Goal: Use online tool/utility

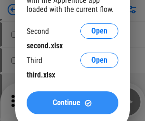
click at [72, 102] on span "Continue" at bounding box center [67, 103] width 28 height 8
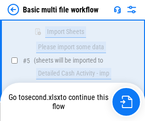
scroll to position [332, 0]
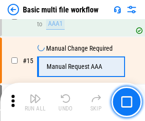
click at [35, 102] on img "button" at bounding box center [35, 97] width 11 height 11
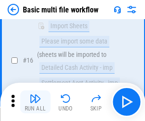
click at [35, 102] on img "button" at bounding box center [35, 97] width 11 height 11
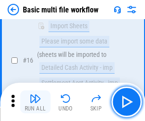
scroll to position [634, 0]
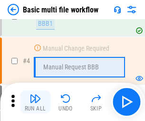
click at [35, 102] on img "button" at bounding box center [35, 97] width 11 height 11
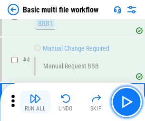
scroll to position [102, 0]
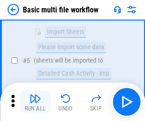
click at [35, 102] on img "button" at bounding box center [35, 97] width 11 height 11
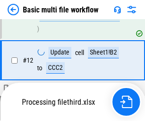
scroll to position [447, 0]
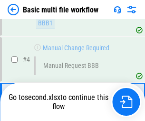
scroll to position [102, 0]
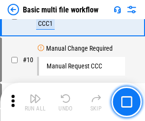
click at [35, 102] on img "button" at bounding box center [35, 97] width 11 height 11
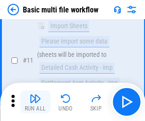
click at [35, 102] on img "button" at bounding box center [35, 97] width 11 height 11
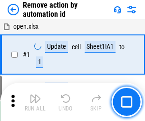
scroll to position [35, 0]
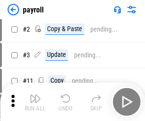
click at [35, 102] on img "button" at bounding box center [35, 97] width 11 height 11
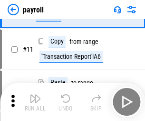
scroll to position [69, 0]
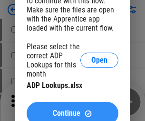
click at [72, 109] on span "Continue" at bounding box center [67, 113] width 28 height 8
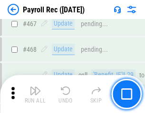
scroll to position [5079, 0]
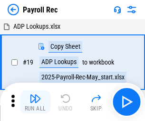
click at [35, 102] on img "button" at bounding box center [35, 97] width 11 height 11
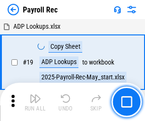
scroll to position [58, 0]
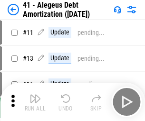
click at [35, 102] on img "button" at bounding box center [35, 97] width 11 height 11
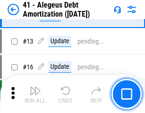
scroll to position [118, 0]
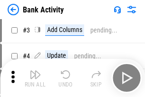
click at [35, 78] on img "button" at bounding box center [35, 74] width 11 height 11
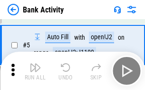
scroll to position [51, 0]
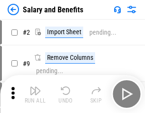
click at [35, 94] on img "button" at bounding box center [35, 90] width 11 height 11
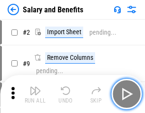
scroll to position [13, 0]
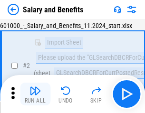
click at [35, 94] on img "button" at bounding box center [35, 90] width 11 height 11
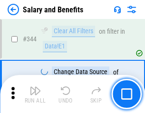
scroll to position [4463, 0]
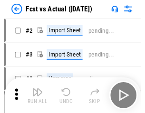
scroll to position [12, 0]
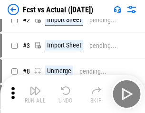
click at [35, 94] on img "button" at bounding box center [35, 90] width 11 height 11
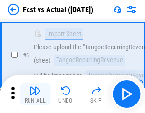
click at [35, 94] on img "button" at bounding box center [35, 90] width 11 height 11
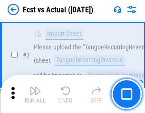
scroll to position [89, 0]
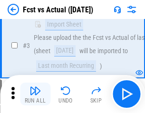
click at [35, 94] on img "button" at bounding box center [35, 90] width 11 height 11
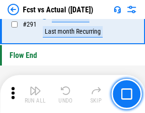
scroll to position [4511, 0]
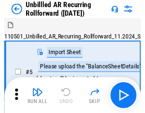
scroll to position [20, 0]
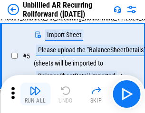
click at [35, 94] on img "button" at bounding box center [35, 90] width 11 height 11
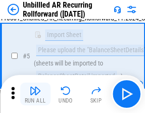
click at [35, 94] on img "button" at bounding box center [35, 90] width 11 height 11
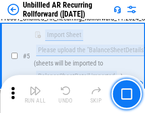
scroll to position [90, 0]
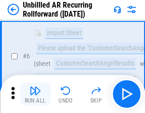
click at [35, 94] on img "button" at bounding box center [35, 90] width 11 height 11
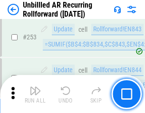
scroll to position [3237, 0]
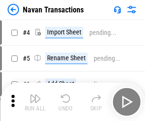
click at [35, 94] on img "button" at bounding box center [35, 97] width 11 height 11
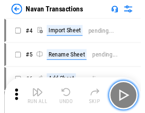
scroll to position [15, 0]
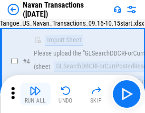
click at [35, 94] on img "button" at bounding box center [35, 90] width 11 height 11
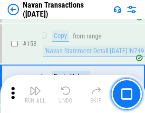
scroll to position [3090, 0]
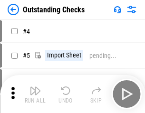
click at [35, 94] on img "button" at bounding box center [35, 90] width 11 height 11
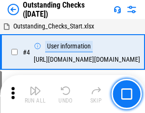
scroll to position [40, 0]
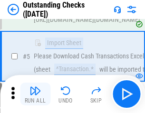
click at [35, 94] on img "button" at bounding box center [35, 90] width 11 height 11
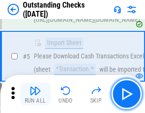
scroll to position [100, 0]
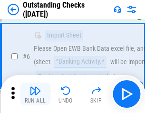
click at [35, 94] on img "button" at bounding box center [35, 90] width 11 height 11
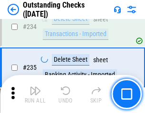
scroll to position [2894, 0]
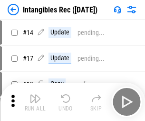
click at [35, 102] on img "button" at bounding box center [35, 97] width 11 height 11
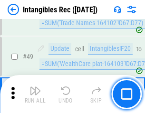
scroll to position [371, 0]
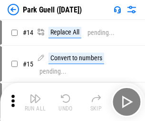
click at [35, 94] on img "button" at bounding box center [35, 97] width 11 height 11
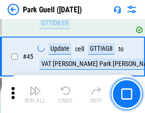
scroll to position [1192, 0]
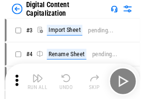
scroll to position [28, 0]
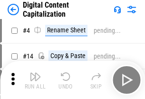
click at [35, 80] on img "button" at bounding box center [35, 76] width 11 height 11
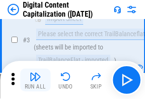
click at [35, 80] on img "button" at bounding box center [35, 76] width 11 height 11
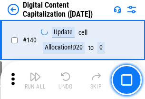
scroll to position [1011, 0]
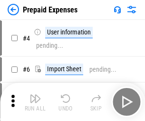
click at [35, 94] on img "button" at bounding box center [35, 97] width 11 height 11
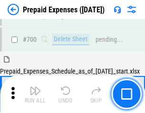
scroll to position [2564, 0]
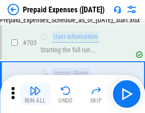
click at [35, 94] on img "button" at bounding box center [35, 90] width 11 height 11
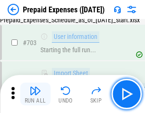
scroll to position [2621, 0]
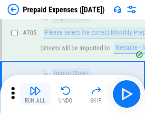
click at [35, 94] on img "button" at bounding box center [35, 90] width 11 height 11
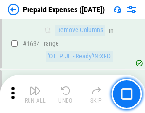
scroll to position [9280, 0]
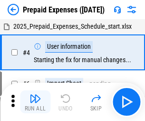
click at [35, 102] on img "button" at bounding box center [35, 97] width 11 height 11
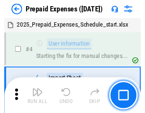
scroll to position [42, 0]
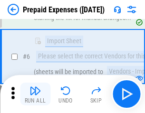
click at [35, 94] on img "button" at bounding box center [35, 90] width 11 height 11
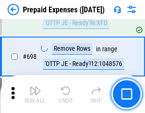
scroll to position [3319, 0]
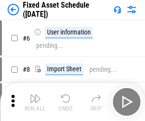
click at [35, 102] on img "button" at bounding box center [35, 97] width 11 height 11
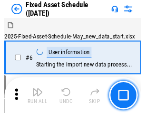
scroll to position [51, 0]
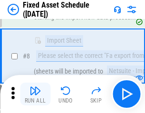
click at [35, 94] on img "button" at bounding box center [35, 90] width 11 height 11
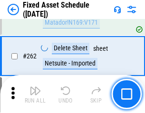
scroll to position [3038, 0]
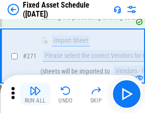
click at [35, 94] on img "button" at bounding box center [35, 90] width 11 height 11
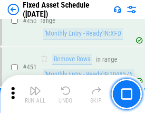
scroll to position [4261, 0]
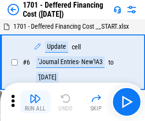
click at [35, 102] on img "button" at bounding box center [35, 97] width 11 height 11
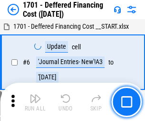
scroll to position [114, 0]
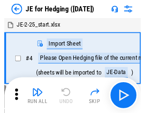
scroll to position [1, 0]
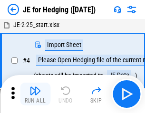
click at [35, 94] on img "button" at bounding box center [35, 90] width 11 height 11
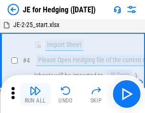
click at [35, 94] on img "button" at bounding box center [35, 90] width 11 height 11
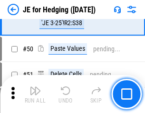
scroll to position [617, 0]
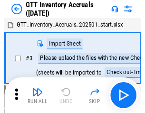
scroll to position [1, 0]
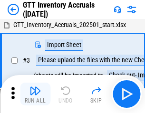
click at [35, 94] on img "button" at bounding box center [35, 90] width 11 height 11
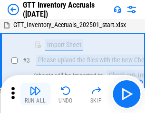
click at [35, 94] on img "button" at bounding box center [35, 90] width 11 height 11
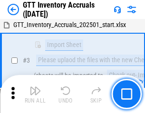
scroll to position [61, 0]
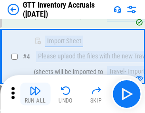
click at [35, 94] on img "button" at bounding box center [35, 90] width 11 height 11
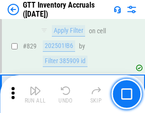
scroll to position [7235, 0]
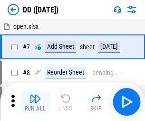
click at [35, 102] on img "button" at bounding box center [35, 97] width 11 height 11
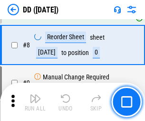
scroll to position [92, 0]
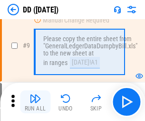
click at [35, 102] on img "button" at bounding box center [35, 97] width 11 height 11
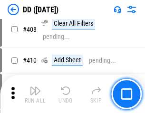
scroll to position [4264, 0]
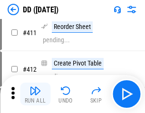
click at [35, 94] on img "button" at bounding box center [35, 90] width 11 height 11
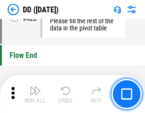
scroll to position [4562, 0]
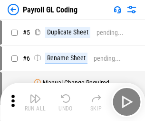
click at [35, 102] on img "button" at bounding box center [35, 97] width 11 height 11
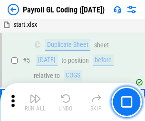
scroll to position [114, 0]
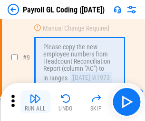
click at [35, 102] on img "button" at bounding box center [35, 97] width 11 height 11
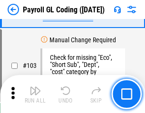
scroll to position [2236, 0]
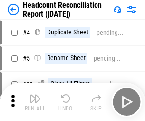
click at [35, 102] on img "button" at bounding box center [35, 97] width 11 height 11
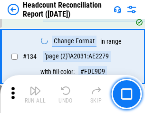
scroll to position [1146, 0]
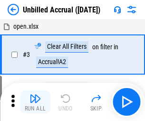
click at [35, 102] on img "button" at bounding box center [35, 97] width 11 height 11
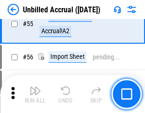
scroll to position [995, 0]
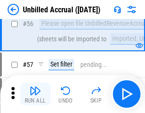
click at [35, 94] on img "button" at bounding box center [35, 90] width 11 height 11
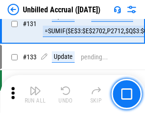
scroll to position [2839, 0]
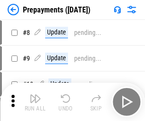
click at [35, 102] on img "button" at bounding box center [35, 97] width 11 height 11
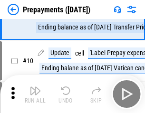
scroll to position [60, 0]
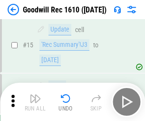
scroll to position [163, 0]
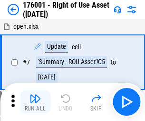
click at [35, 102] on img "button" at bounding box center [35, 97] width 11 height 11
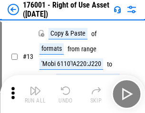
scroll to position [61, 0]
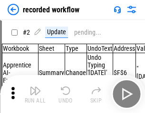
click at [35, 94] on img "button" at bounding box center [35, 90] width 11 height 11
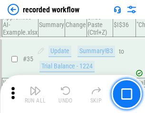
scroll to position [2979, 0]
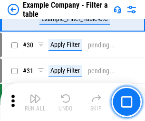
scroll to position [872, 0]
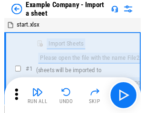
scroll to position [15, 0]
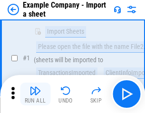
click at [35, 94] on img "button" at bounding box center [35, 90] width 11 height 11
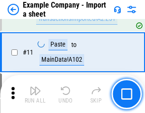
scroll to position [211, 0]
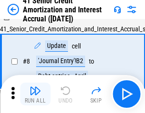
click at [35, 94] on img "button" at bounding box center [35, 90] width 11 height 11
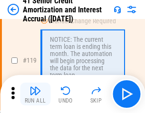
click at [35, 94] on img "button" at bounding box center [35, 90] width 11 height 11
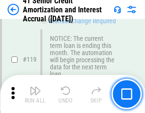
scroll to position [899, 0]
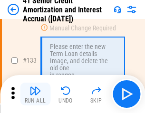
click at [35, 94] on img "button" at bounding box center [35, 90] width 11 height 11
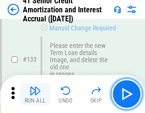
scroll to position [996, 0]
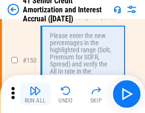
click at [35, 94] on img "button" at bounding box center [35, 90] width 11 height 11
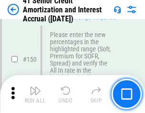
scroll to position [1096, 0]
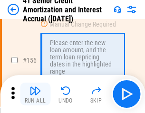
click at [35, 94] on img "button" at bounding box center [35, 90] width 11 height 11
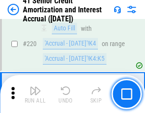
scroll to position [2135, 0]
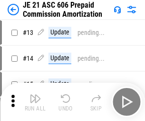
click at [35, 94] on img "button" at bounding box center [35, 97] width 11 height 11
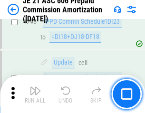
scroll to position [1754, 0]
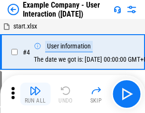
click at [35, 94] on img "button" at bounding box center [35, 90] width 11 height 11
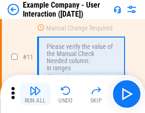
click at [35, 94] on img "button" at bounding box center [35, 90] width 11 height 11
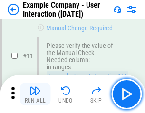
scroll to position [206, 0]
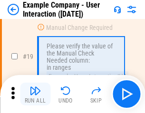
click at [35, 94] on img "button" at bounding box center [35, 90] width 11 height 11
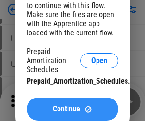
click at [72, 109] on span "Continue" at bounding box center [67, 109] width 28 height 8
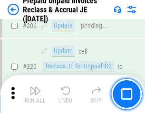
scroll to position [1235, 0]
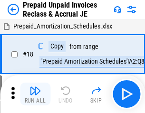
click at [35, 94] on img "button" at bounding box center [35, 90] width 11 height 11
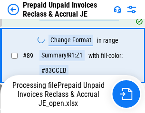
scroll to position [729, 0]
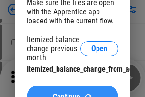
click at [72, 93] on span "Continue" at bounding box center [67, 97] width 28 height 8
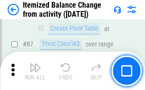
scroll to position [932, 0]
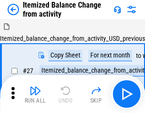
scroll to position [15, 0]
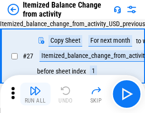
click at [35, 94] on img "button" at bounding box center [35, 90] width 11 height 11
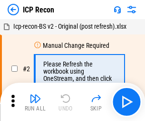
scroll to position [4, 0]
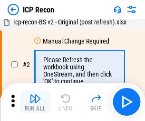
click at [35, 102] on img "button" at bounding box center [35, 97] width 11 height 11
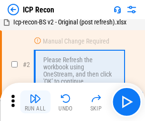
click at [35, 102] on img "button" at bounding box center [35, 97] width 11 height 11
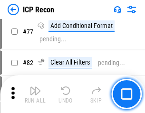
scroll to position [856, 0]
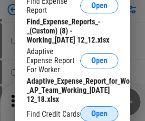
click at [100, 113] on span "Open" at bounding box center [100, 114] width 16 height 8
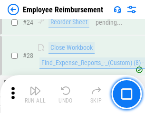
scroll to position [446, 0]
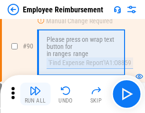
click at [35, 94] on img "button" at bounding box center [35, 90] width 11 height 11
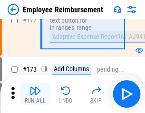
click at [35, 94] on img "button" at bounding box center [35, 90] width 11 height 11
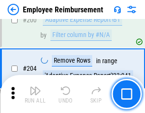
scroll to position [2412, 0]
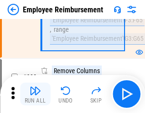
click at [35, 94] on img "button" at bounding box center [35, 90] width 11 height 11
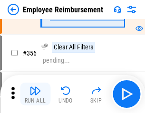
click at [35, 94] on img "button" at bounding box center [35, 90] width 11 height 11
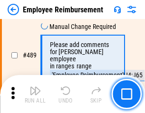
scroll to position [6058, 0]
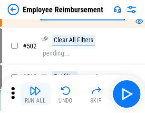
click at [35, 94] on img "button" at bounding box center [35, 90] width 11 height 11
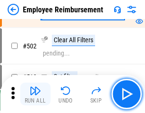
click at [35, 94] on img "button" at bounding box center [35, 90] width 11 height 11
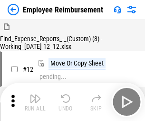
scroll to position [32, 0]
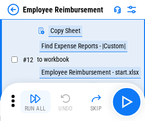
click at [35, 102] on img "button" at bounding box center [35, 97] width 11 height 11
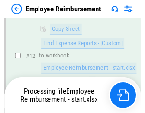
scroll to position [194, 0]
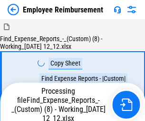
scroll to position [32, 0]
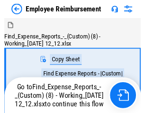
scroll to position [32, 0]
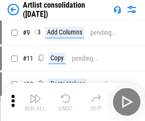
click at [35, 102] on img "button" at bounding box center [35, 97] width 11 height 11
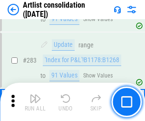
scroll to position [3942, 0]
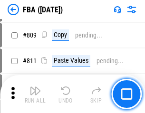
scroll to position [8204, 0]
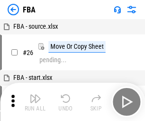
scroll to position [10, 0]
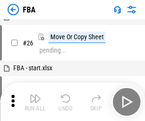
click at [35, 102] on img "button" at bounding box center [35, 97] width 11 height 11
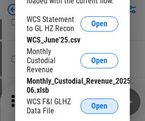
click at [100, 106] on span "Open" at bounding box center [100, 106] width 16 height 8
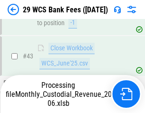
scroll to position [389, 0]
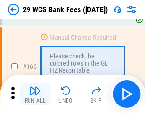
click at [35, 94] on img "button" at bounding box center [35, 90] width 11 height 11
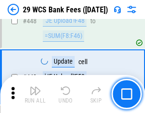
scroll to position [4615, 0]
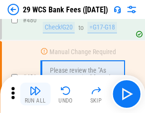
click at [35, 94] on img "button" at bounding box center [35, 90] width 11 height 11
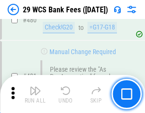
scroll to position [4915, 0]
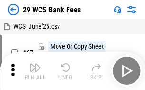
click at [35, 71] on img "button" at bounding box center [35, 66] width 11 height 11
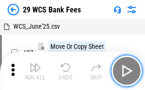
scroll to position [17, 0]
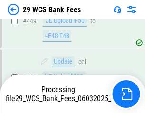
scroll to position [4694, 0]
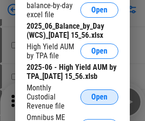
click at [100, 101] on span "Open" at bounding box center [100, 97] width 16 height 8
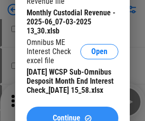
click at [72, 114] on span "Continue" at bounding box center [67, 118] width 28 height 8
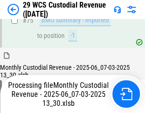
scroll to position [996, 0]
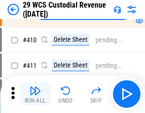
click at [35, 94] on img "button" at bounding box center [35, 90] width 11 height 11
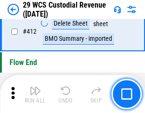
scroll to position [4552, 0]
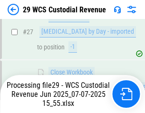
scroll to position [441, 0]
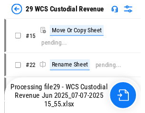
scroll to position [18, 0]
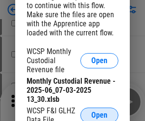
click at [100, 113] on span "Open" at bounding box center [100, 115] width 16 height 8
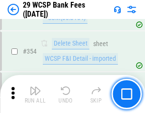
scroll to position [3168, 0]
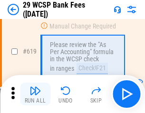
click at [35, 94] on img "button" at bounding box center [35, 90] width 11 height 11
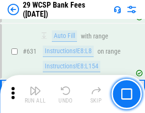
scroll to position [5494, 0]
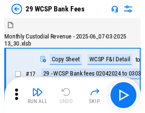
scroll to position [23, 0]
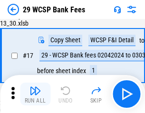
click at [35, 94] on img "button" at bounding box center [35, 90] width 11 height 11
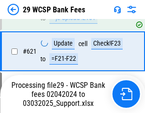
scroll to position [5363, 0]
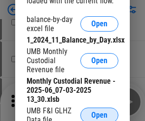
click at [100, 113] on span "Open" at bounding box center [100, 115] width 16 height 8
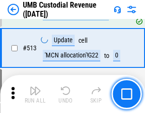
scroll to position [4610, 0]
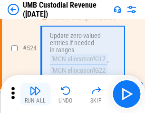
click at [35, 94] on img "button" at bounding box center [35, 90] width 11 height 11
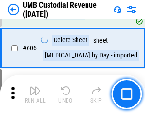
scroll to position [5502, 0]
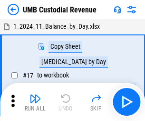
scroll to position [7, 0]
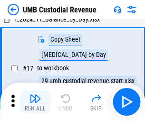
click at [35, 102] on img "button" at bounding box center [35, 97] width 11 height 11
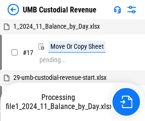
scroll to position [7, 0]
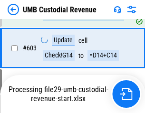
scroll to position [5439, 0]
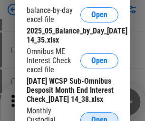
click at [100, 116] on span "Open" at bounding box center [100, 120] width 16 height 8
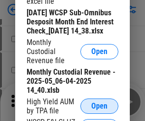
click at [100, 110] on span "Open" at bounding box center [100, 106] width 16 height 8
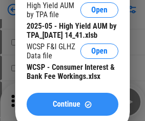
click at [72, 108] on span "Continue" at bounding box center [67, 104] width 28 height 8
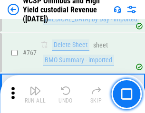
scroll to position [7766, 0]
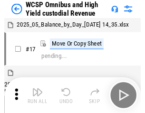
scroll to position [5, 0]
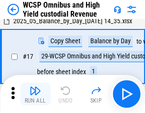
click at [35, 94] on img "button" at bounding box center [35, 90] width 11 height 11
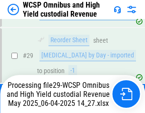
scroll to position [198, 0]
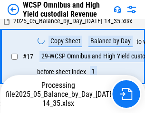
scroll to position [198, 0]
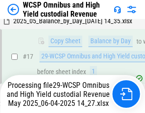
scroll to position [198, 0]
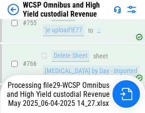
scroll to position [7744, 0]
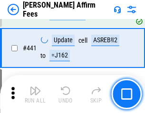
scroll to position [2192, 0]
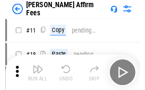
scroll to position [10, 0]
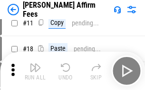
click at [35, 71] on img "button" at bounding box center [35, 66] width 11 height 11
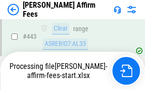
scroll to position [2500, 0]
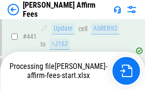
scroll to position [2500, 0]
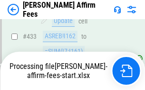
scroll to position [2555, 0]
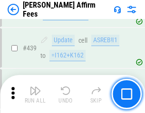
scroll to position [2488, 0]
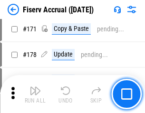
scroll to position [2053, 0]
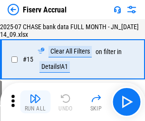
click at [35, 102] on img "button" at bounding box center [35, 97] width 11 height 11
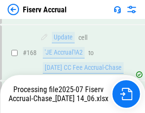
scroll to position [2446, 0]
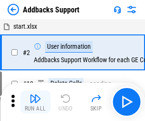
click at [35, 94] on img "button" at bounding box center [35, 97] width 11 height 11
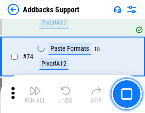
scroll to position [694, 0]
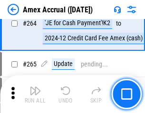
scroll to position [2791, 0]
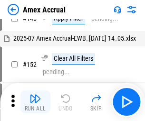
click at [35, 102] on img "button" at bounding box center [35, 97] width 11 height 11
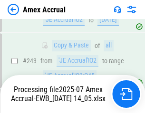
scroll to position [2780, 0]
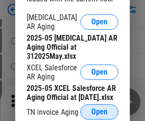
click at [100, 109] on span "Open" at bounding box center [100, 112] width 16 height 8
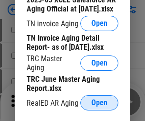
click at [100, 100] on span "Open" at bounding box center [100, 103] width 16 height 8
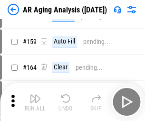
scroll to position [363, 0]
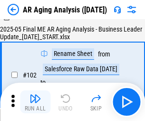
click at [35, 102] on img "button" at bounding box center [35, 97] width 11 height 11
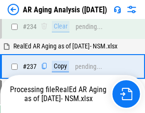
scroll to position [1477, 0]
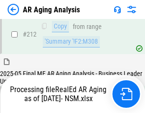
scroll to position [1425, 0]
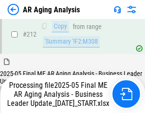
scroll to position [1466, 0]
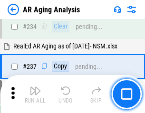
scroll to position [1466, 0]
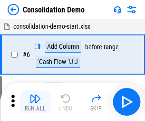
click at [35, 102] on img "button" at bounding box center [35, 97] width 11 height 11
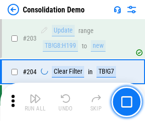
scroll to position [2989, 0]
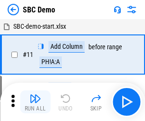
click at [35, 102] on img "button" at bounding box center [35, 97] width 11 height 11
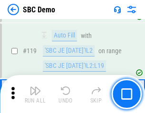
scroll to position [1545, 0]
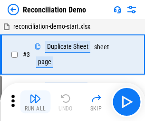
click at [35, 102] on img "button" at bounding box center [35, 97] width 11 height 11
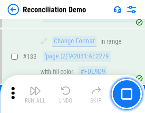
scroll to position [1132, 0]
